Goal: Check status: Check status

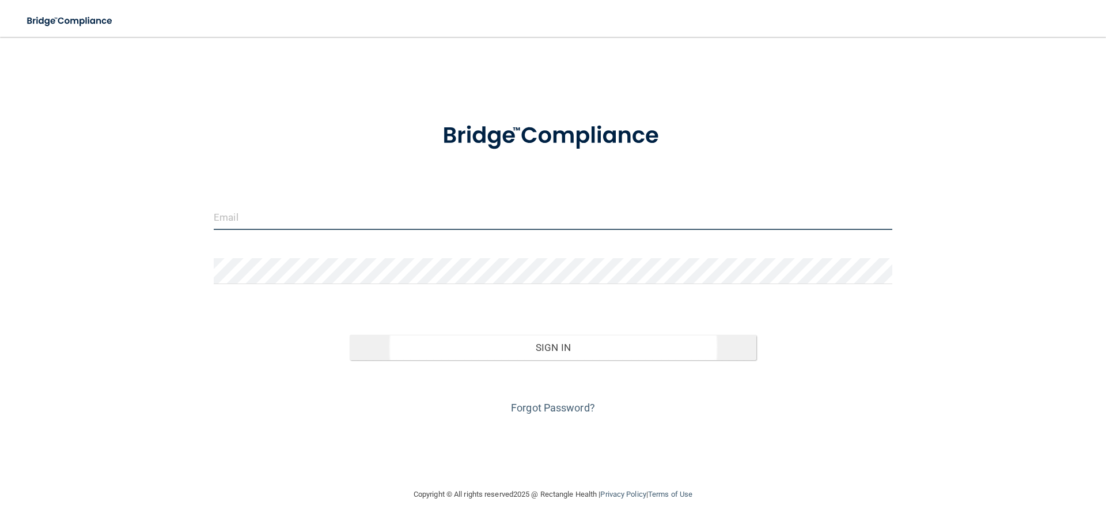
type input "[PERSON_NAME][EMAIL_ADDRESS][DOMAIN_NAME]"
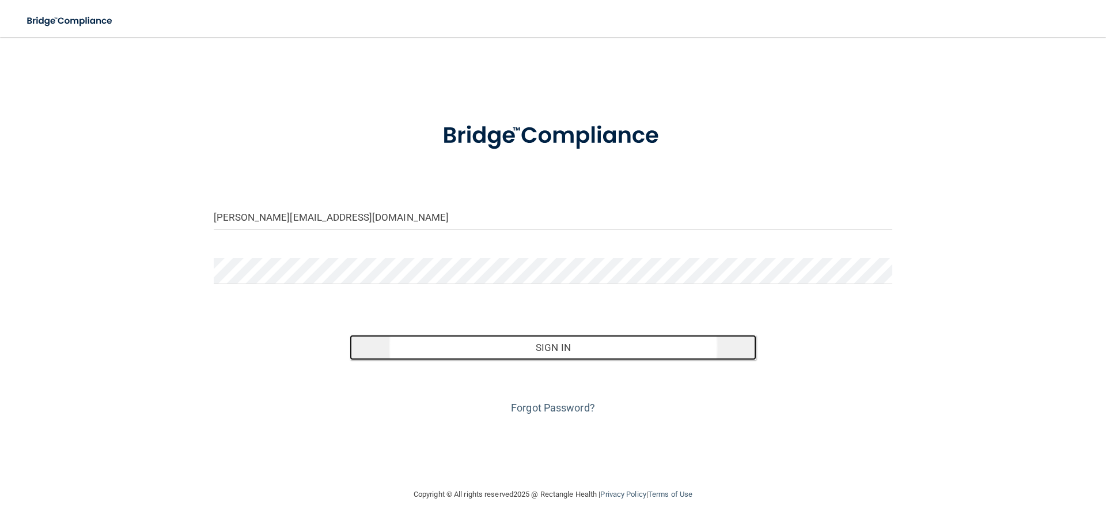
click at [551, 358] on button "Sign In" at bounding box center [553, 347] width 407 height 25
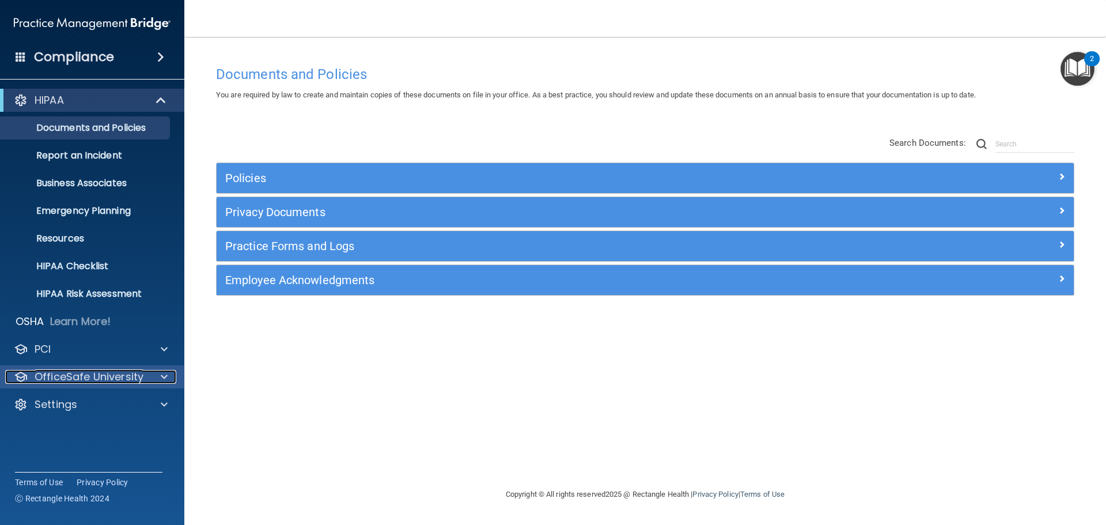
click at [118, 379] on p "OfficeSafe University" at bounding box center [89, 377] width 109 height 14
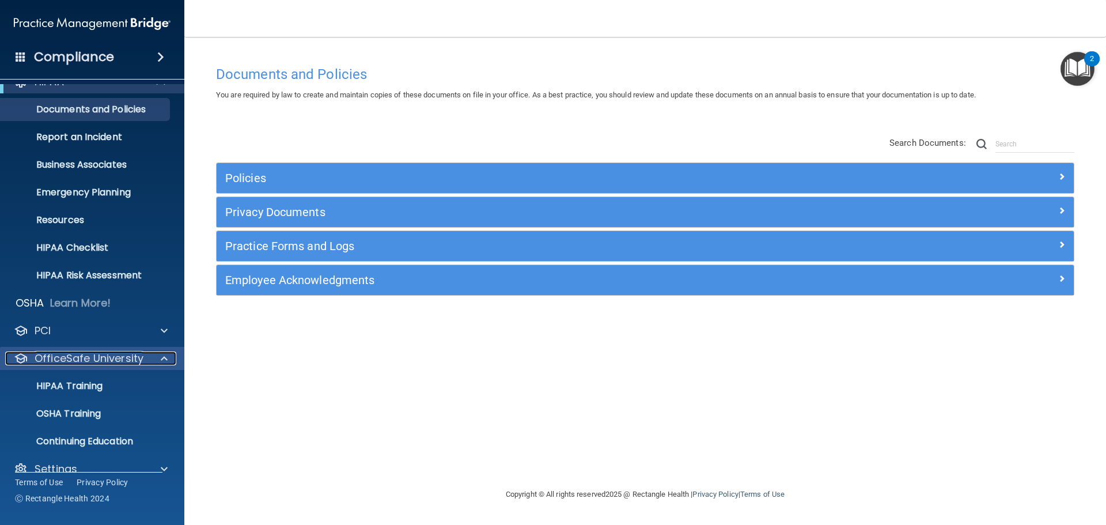
scroll to position [36, 0]
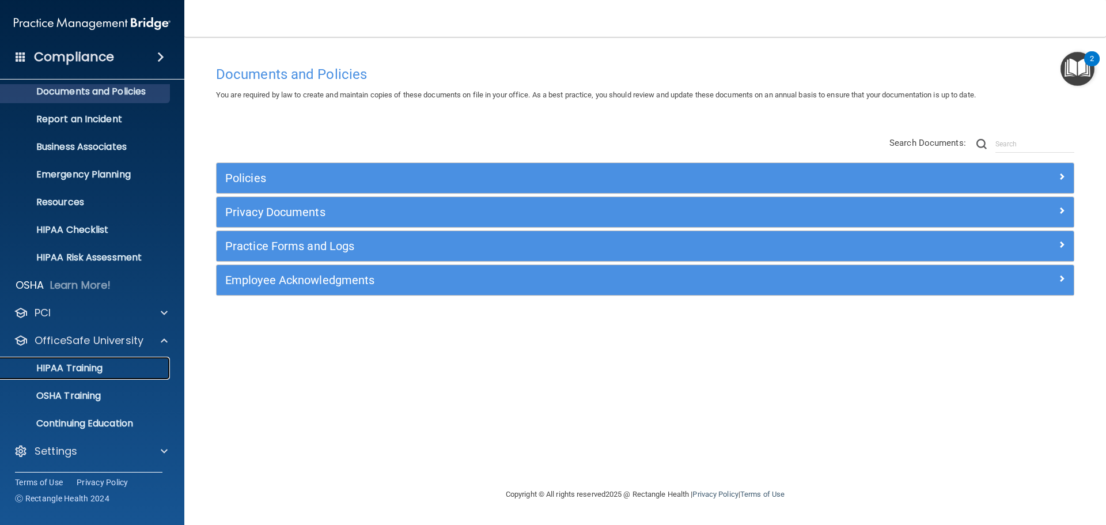
click at [98, 369] on p "HIPAA Training" at bounding box center [54, 368] width 95 height 12
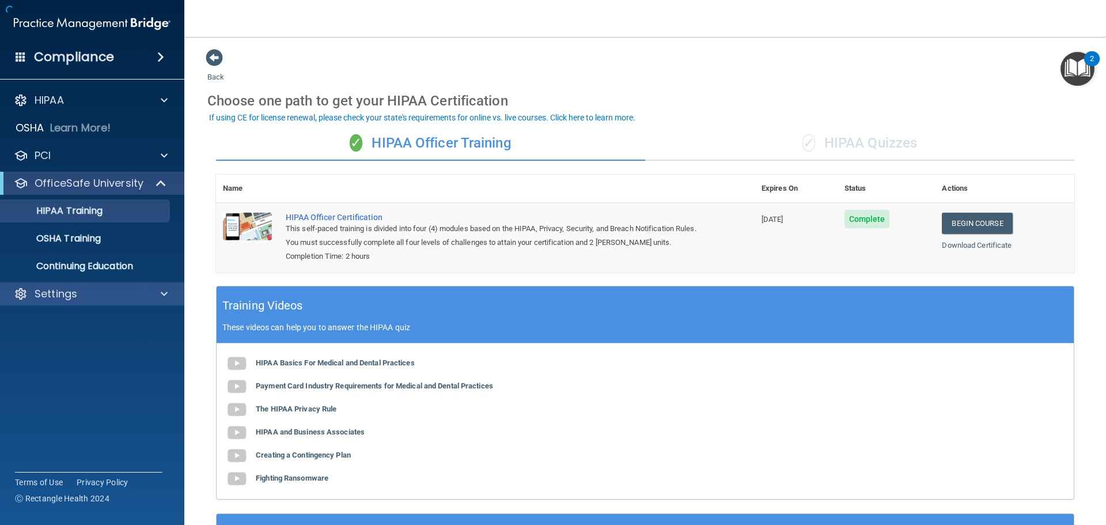
click at [120, 302] on div "Settings" at bounding box center [92, 293] width 185 height 23
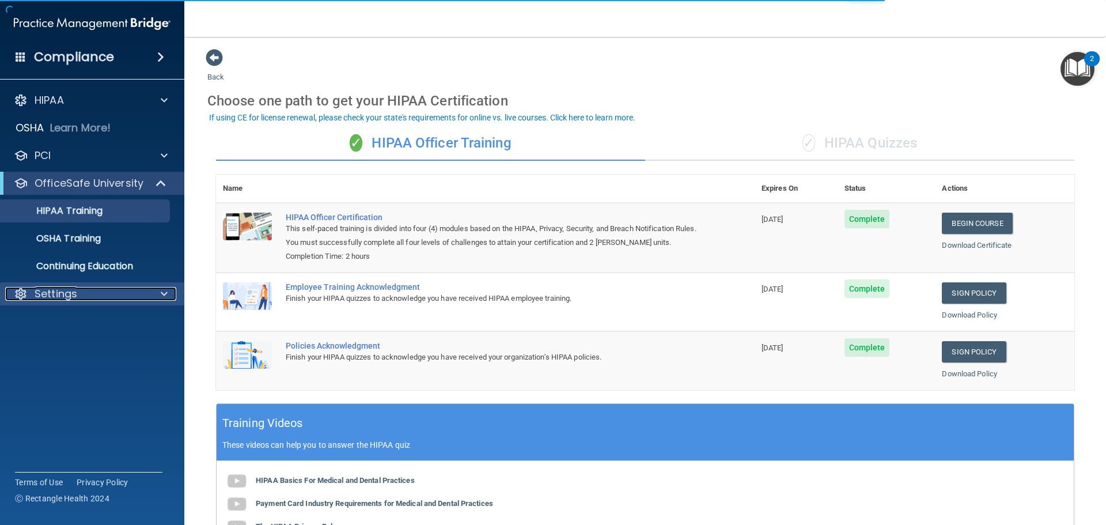
click at [112, 294] on div "Settings" at bounding box center [76, 294] width 143 height 14
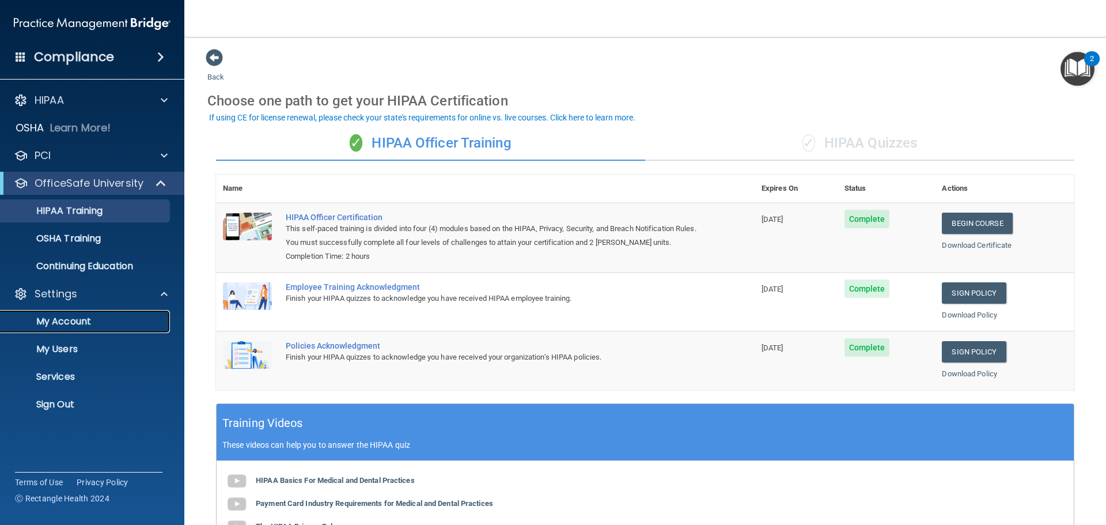
click at [104, 325] on p "My Account" at bounding box center [85, 322] width 157 height 12
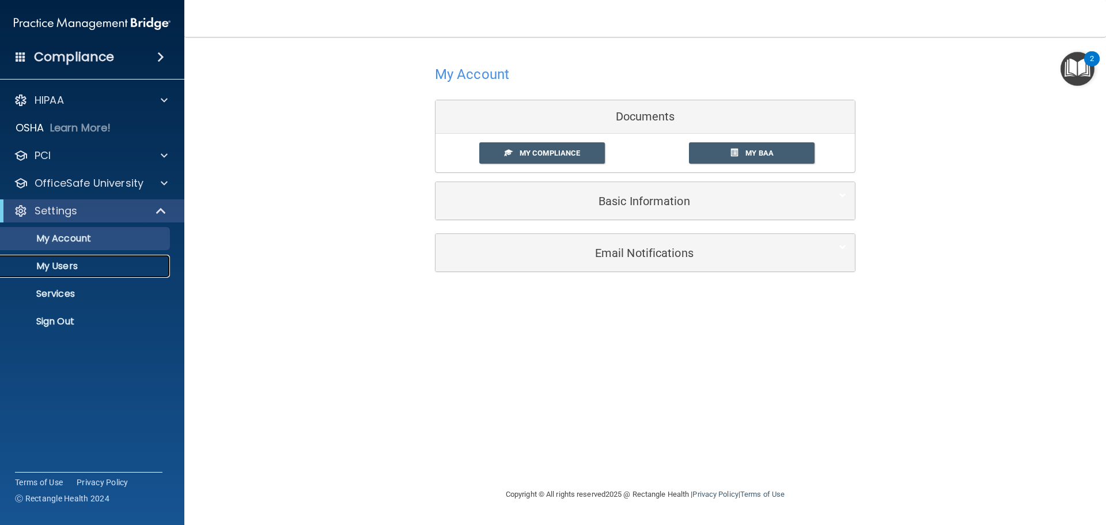
click at [94, 258] on link "My Users" at bounding box center [78, 266] width 181 height 23
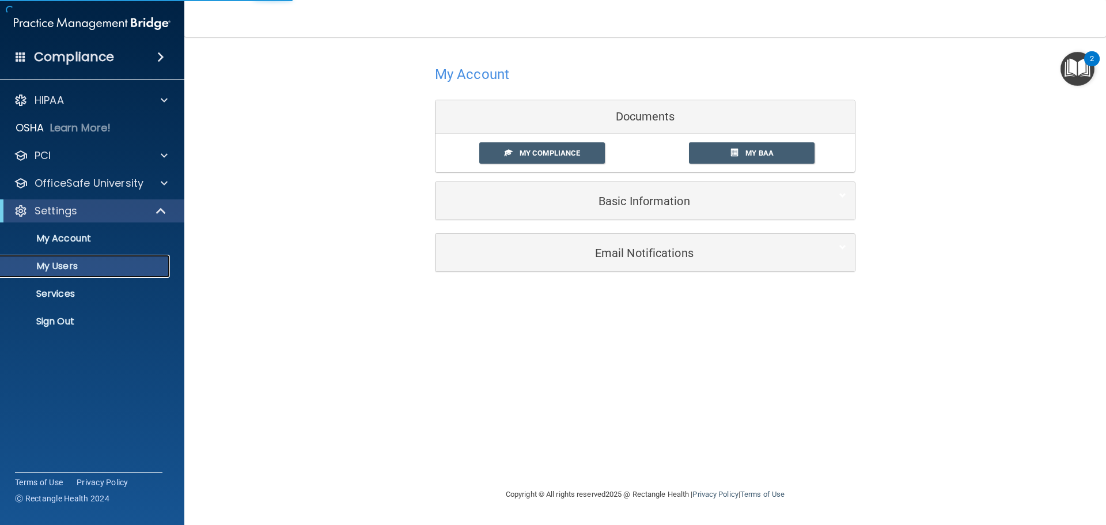
select select "20"
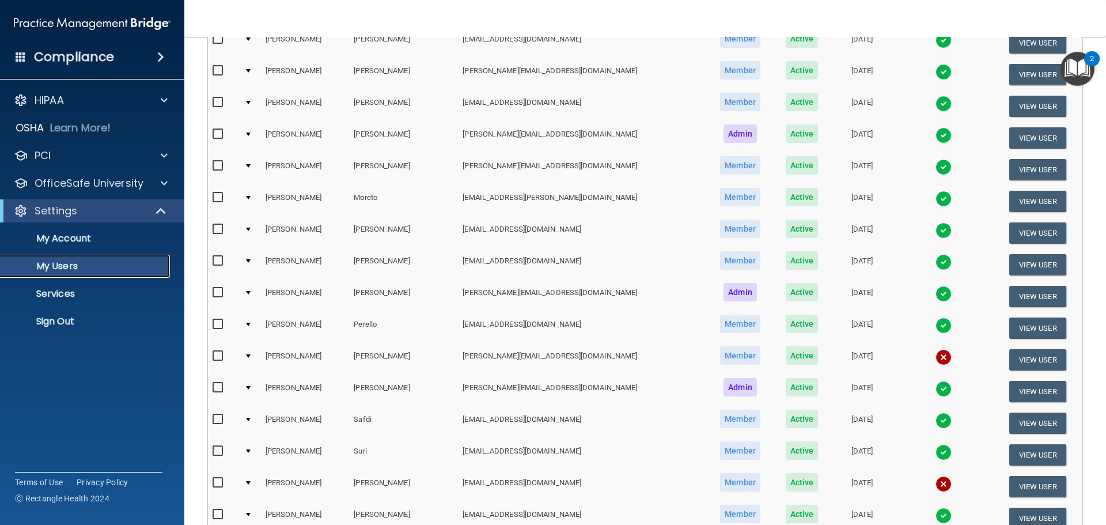
scroll to position [230, 0]
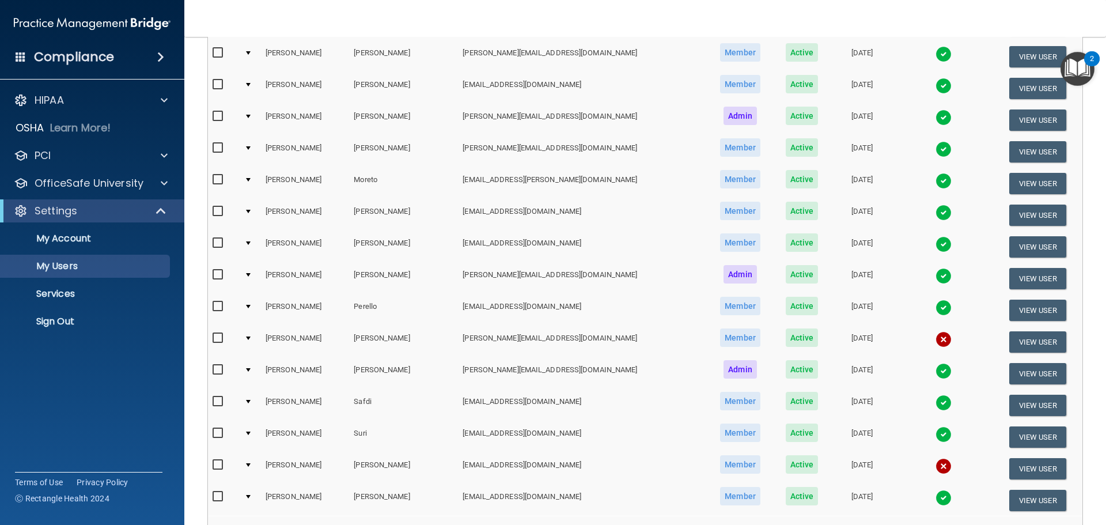
click at [251, 336] on div at bounding box center [248, 337] width 5 height 3
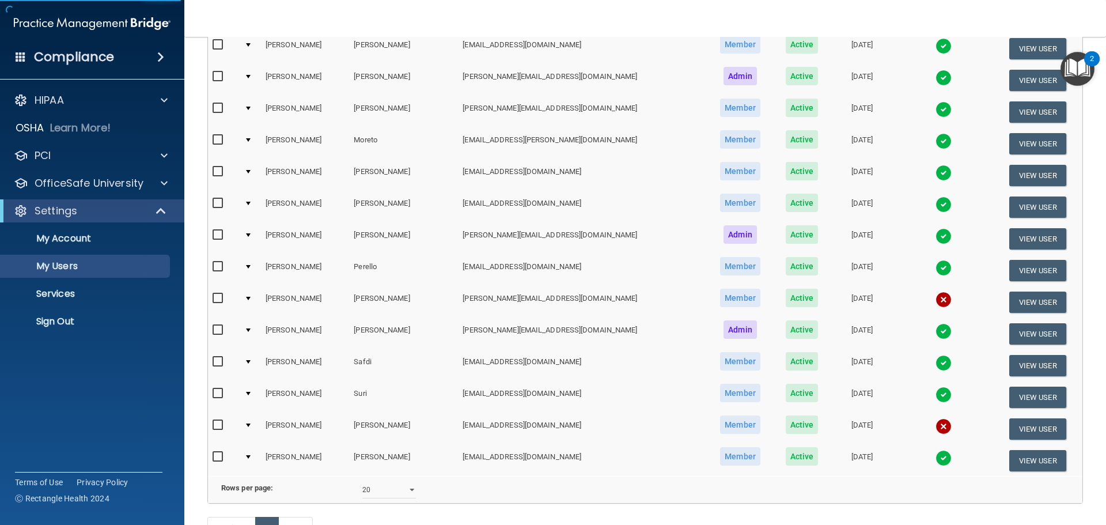
scroll to position [346, 0]
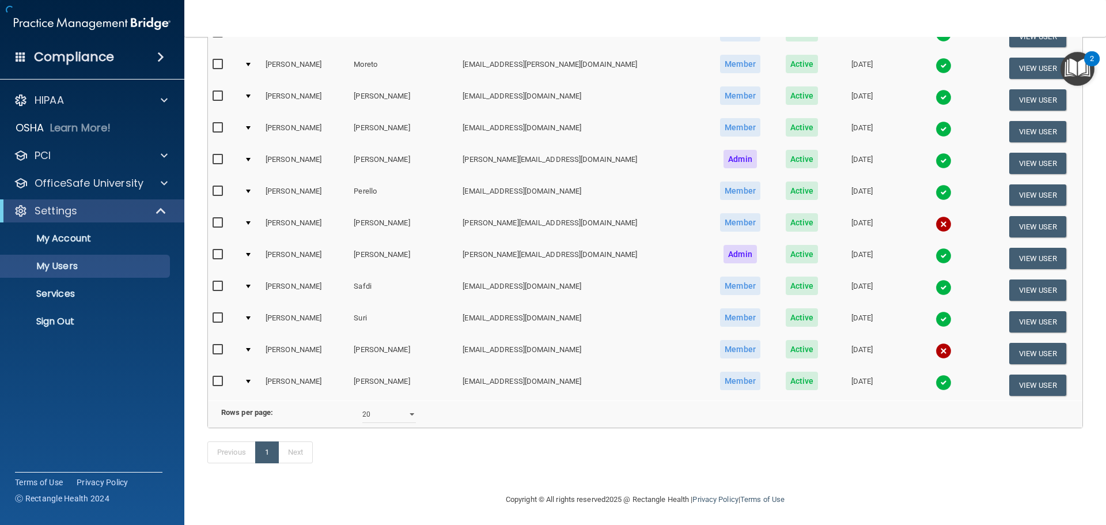
click at [251, 222] on div at bounding box center [248, 222] width 5 height 3
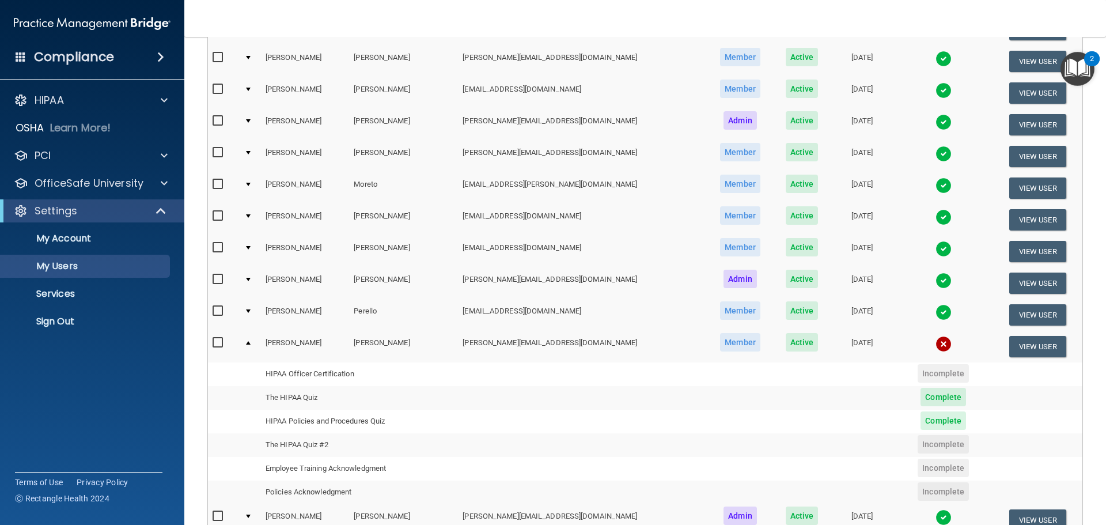
scroll to position [219, 0]
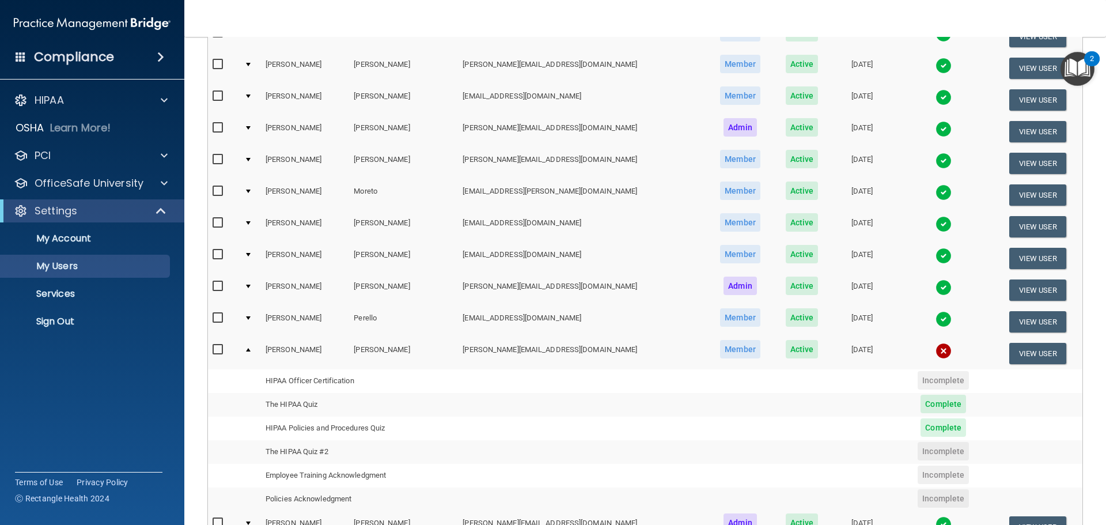
click at [255, 350] on td at bounding box center [250, 352] width 21 height 31
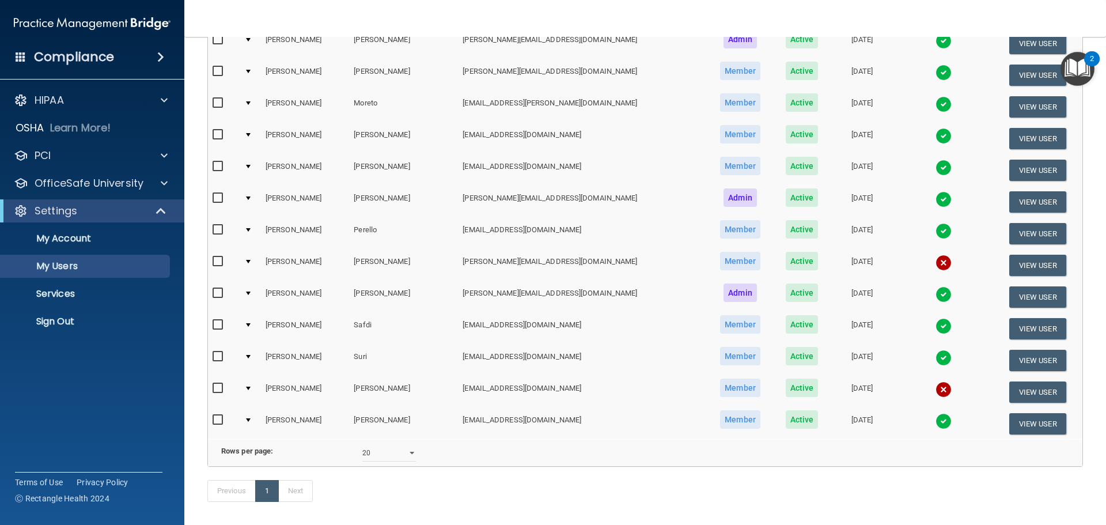
scroll to position [308, 0]
drag, startPoint x: 801, startPoint y: 390, endPoint x: 839, endPoint y: 389, distance: 38.0
click at [839, 389] on td "[DATE]" at bounding box center [862, 391] width 64 height 32
click at [836, 389] on td "[DATE]" at bounding box center [862, 391] width 64 height 32
drag, startPoint x: 803, startPoint y: 386, endPoint x: 843, endPoint y: 386, distance: 39.2
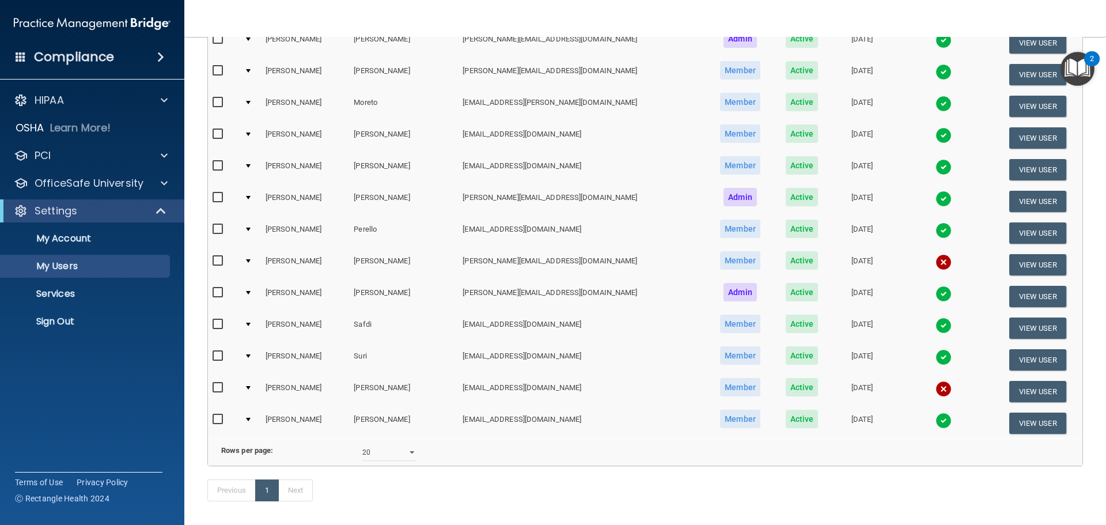
click at [843, 386] on td "[DATE]" at bounding box center [862, 391] width 64 height 32
click at [830, 397] on td "[DATE]" at bounding box center [862, 391] width 64 height 32
drag, startPoint x: 475, startPoint y: 261, endPoint x: 863, endPoint y: 260, distance: 388.7
click at [863, 260] on tr "Mara [PERSON_NAME] Vargas [EMAIL_ADDRESS][DOMAIN_NAME] Member Active [DATE] Vie…" at bounding box center [645, 265] width 874 height 32
click at [894, 260] on td at bounding box center [943, 265] width 98 height 32
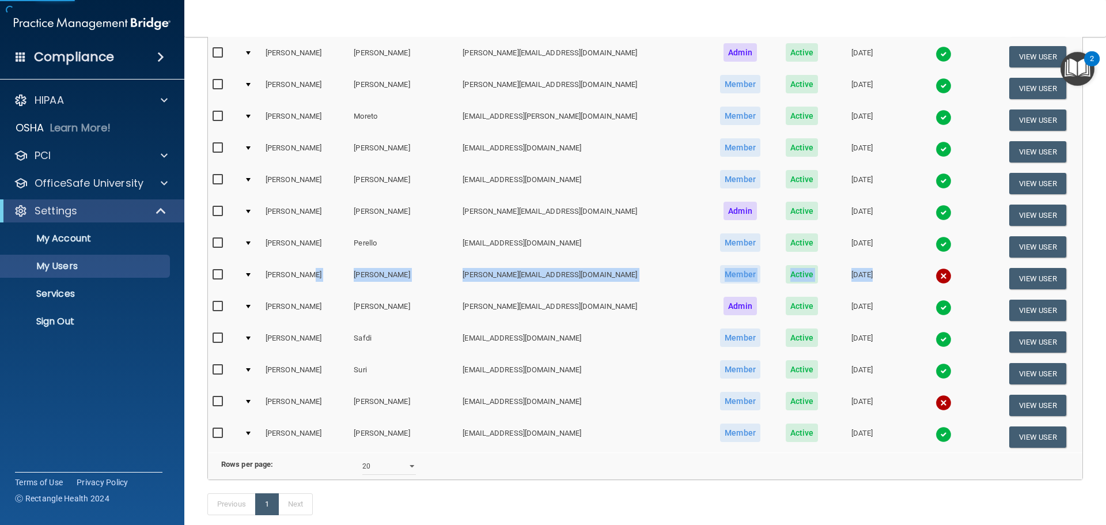
click at [830, 274] on td "[DATE]" at bounding box center [862, 279] width 64 height 32
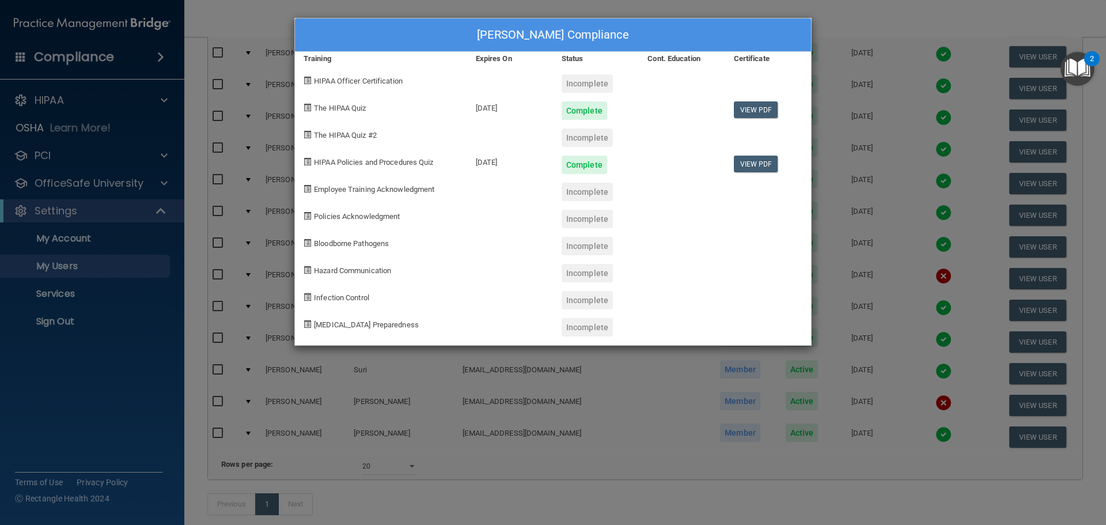
click at [875, 137] on div "[PERSON_NAME] Compliance Training Expires On Status Cont. Education Certificate…" at bounding box center [553, 262] width 1106 height 525
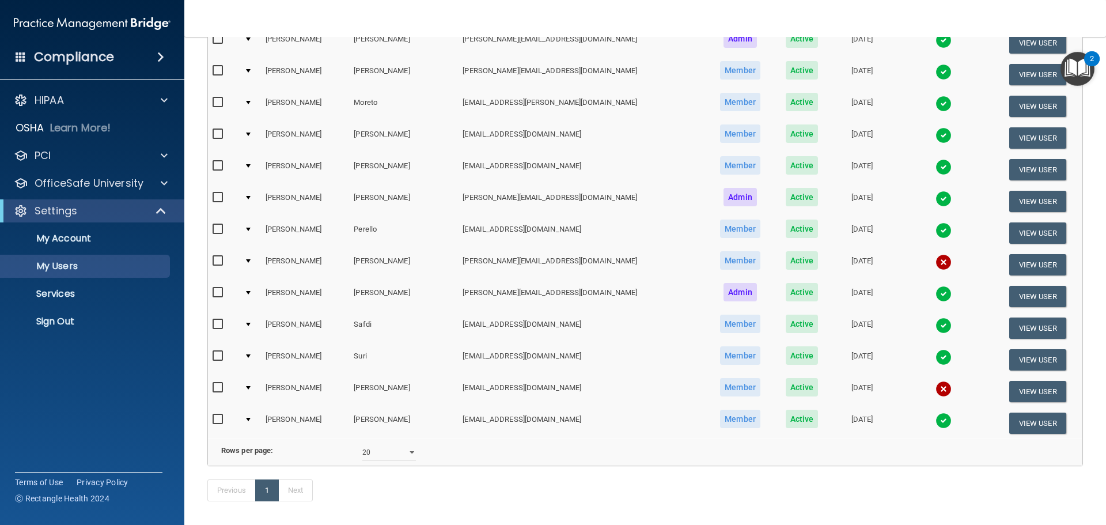
click at [256, 262] on td at bounding box center [250, 265] width 21 height 32
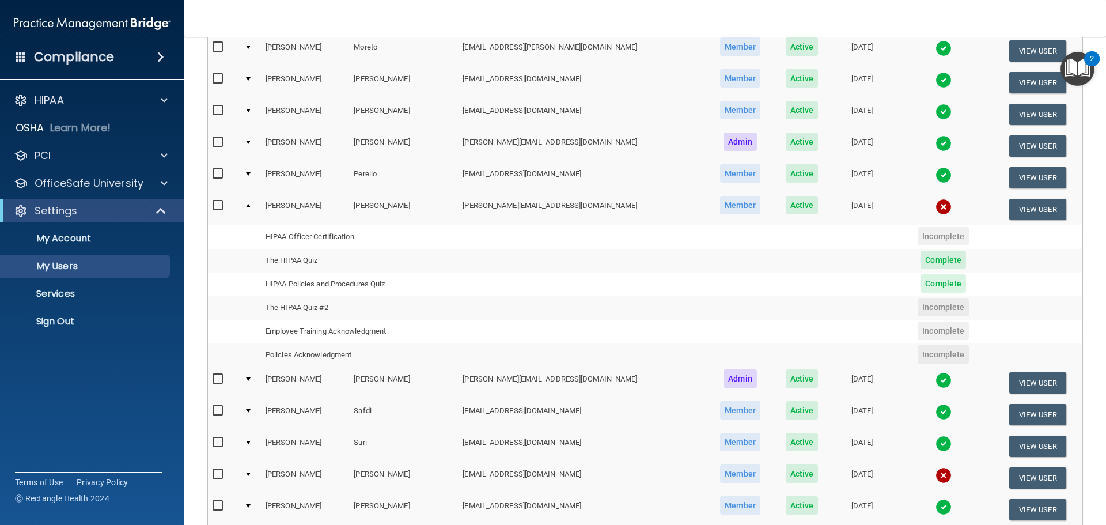
scroll to position [461, 0]
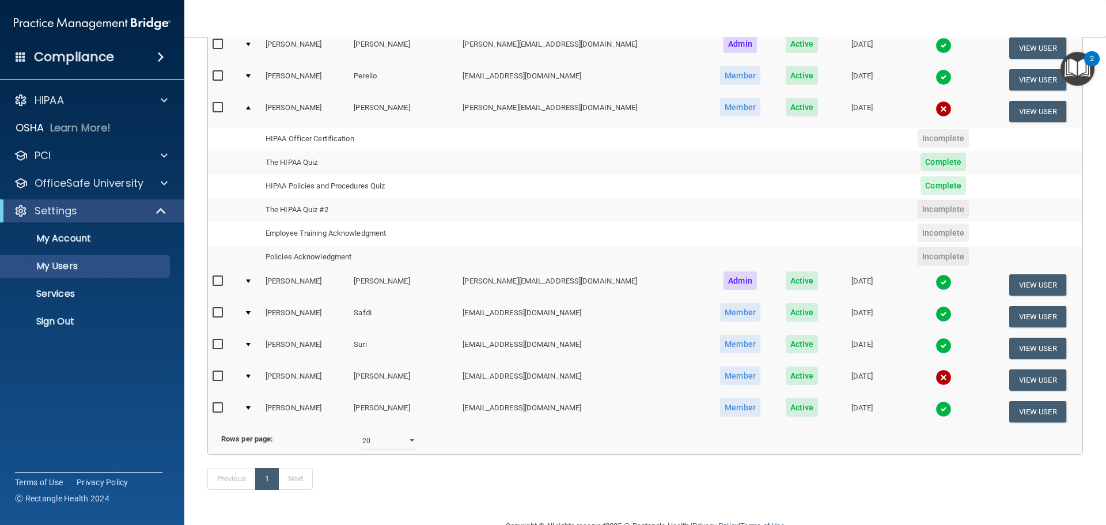
click at [252, 110] on td at bounding box center [250, 111] width 21 height 31
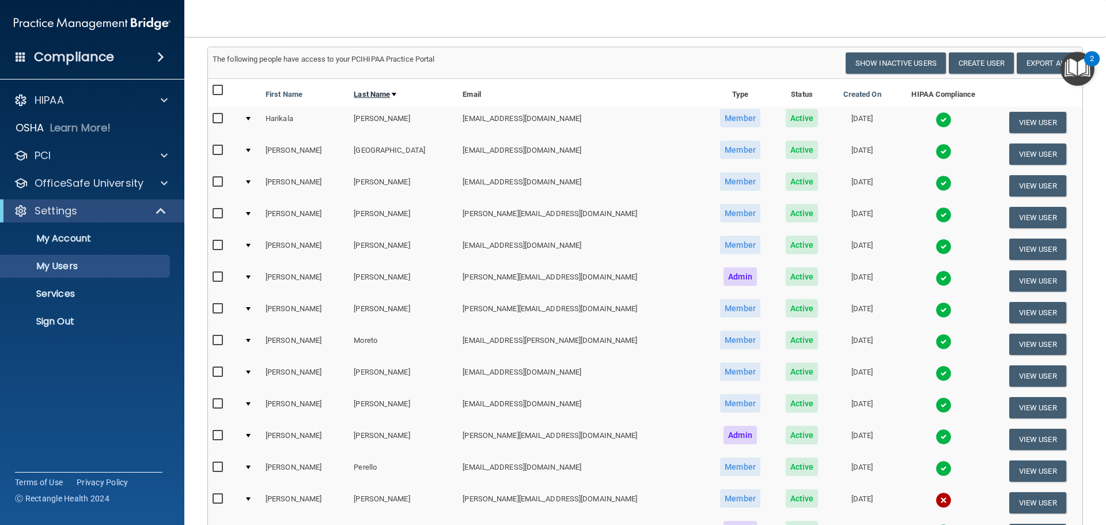
scroll to position [0, 0]
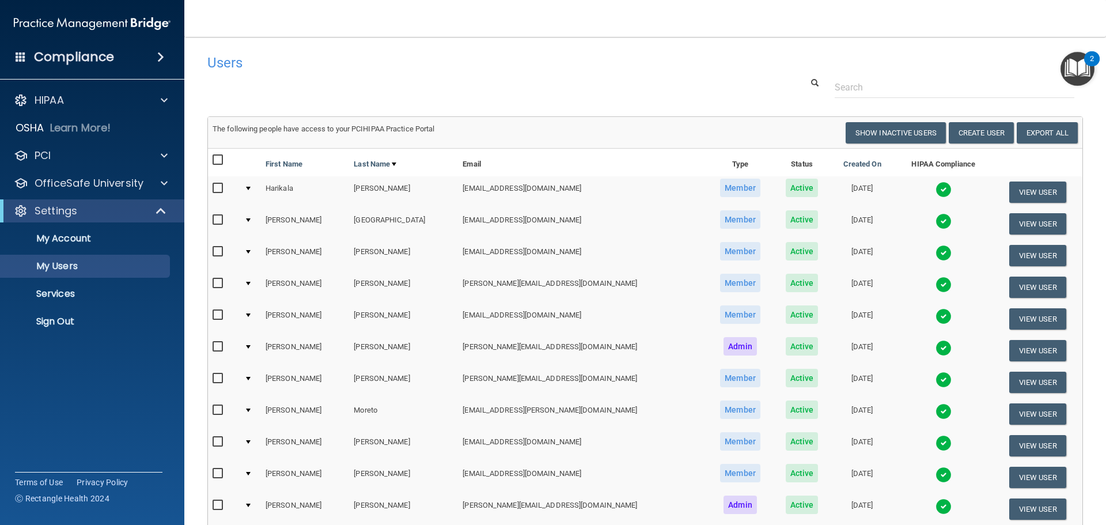
click at [165, 63] on div "Compliance" at bounding box center [92, 56] width 184 height 25
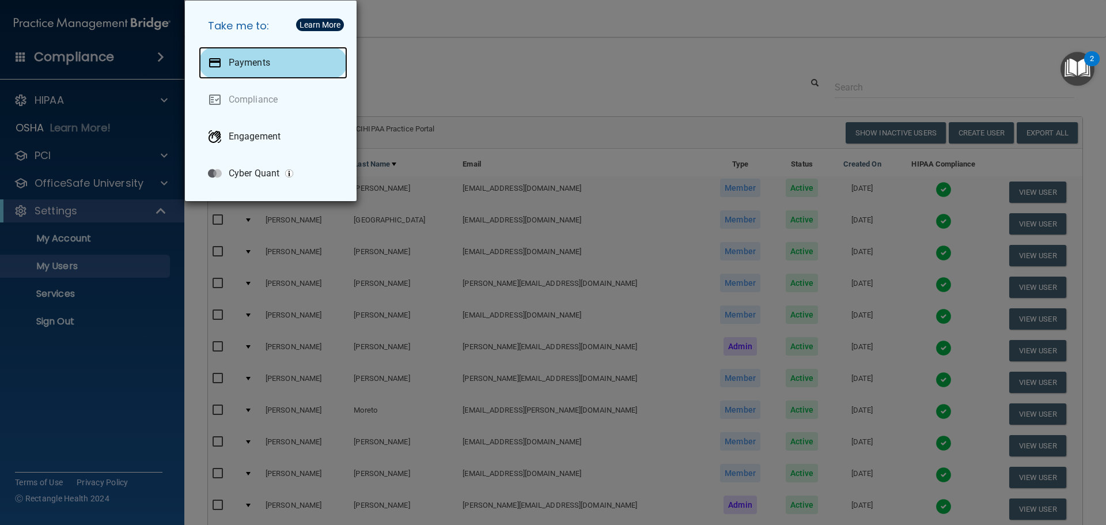
click at [282, 69] on div "Payments" at bounding box center [273, 63] width 149 height 32
